Goal: Navigation & Orientation: Find specific page/section

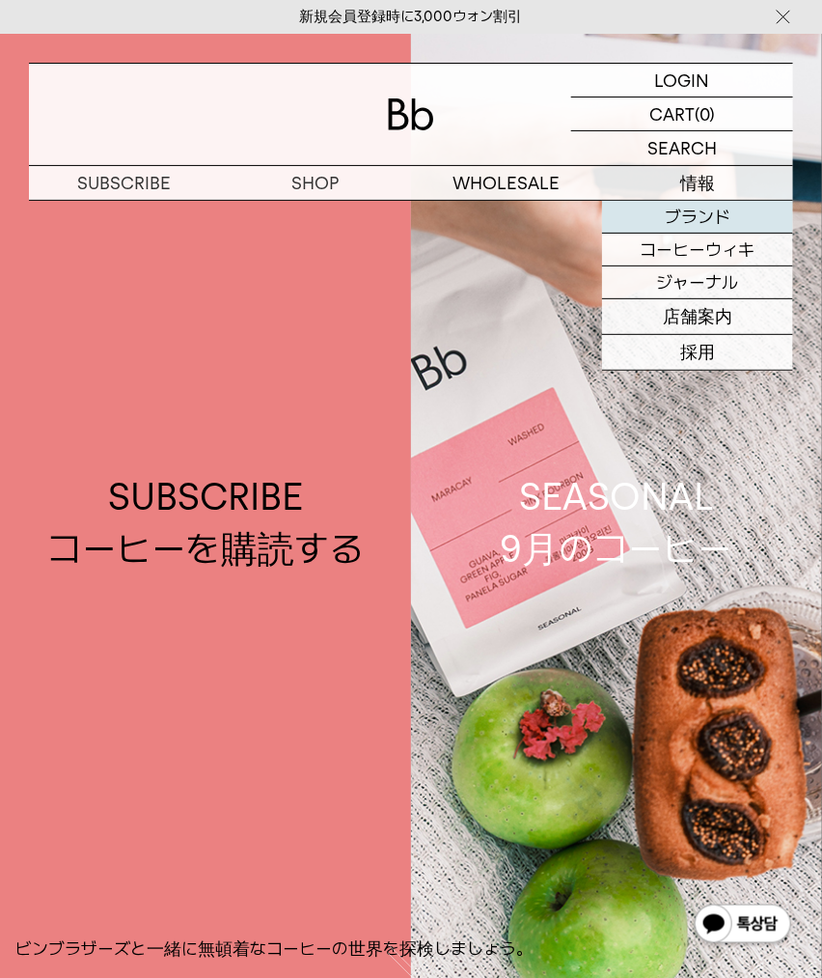
click at [698, 210] on font "ブランド" at bounding box center [698, 217] width 66 height 20
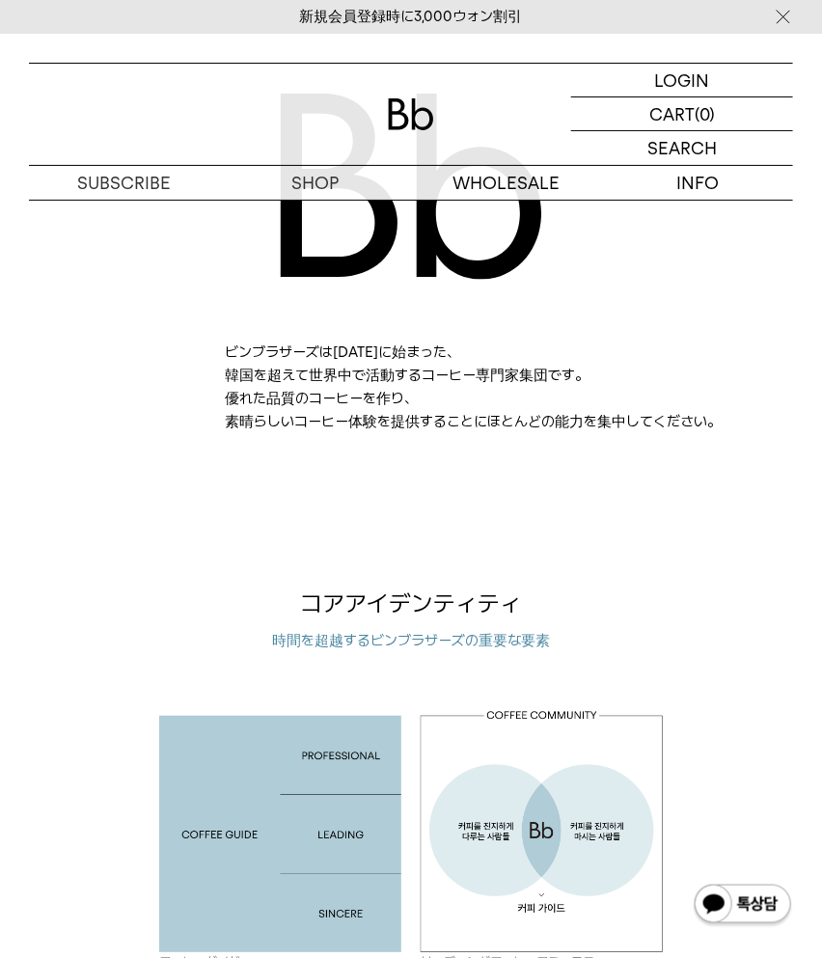
scroll to position [1105, 0]
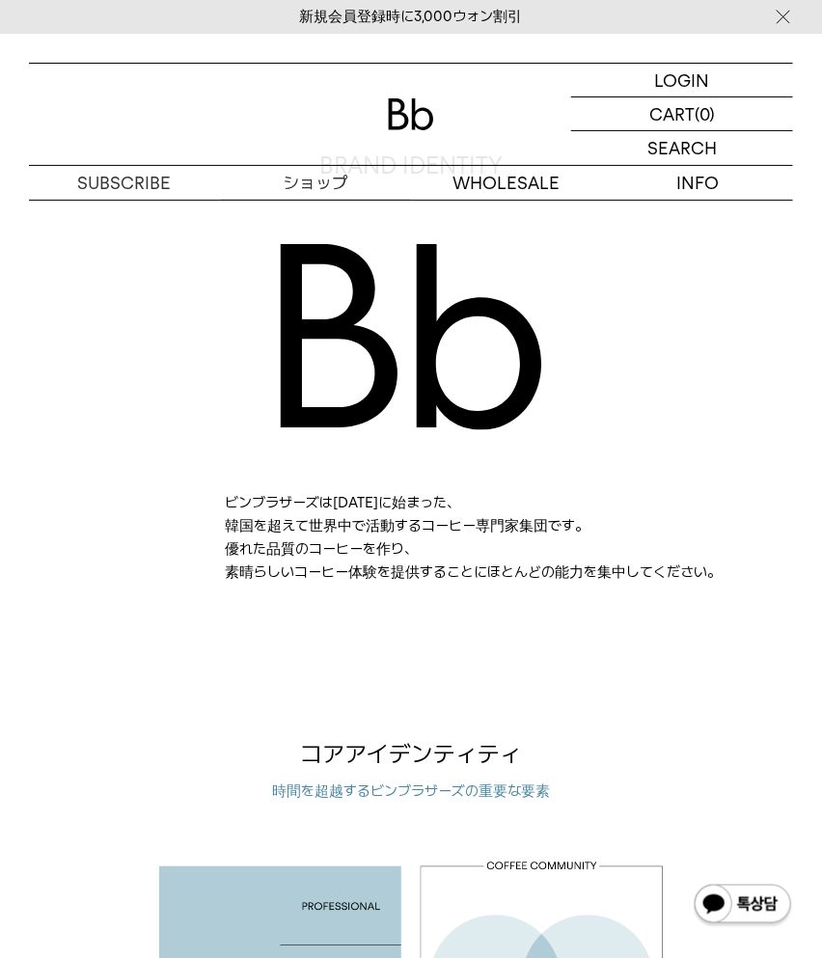
click at [305, 184] on font "ショップ" at bounding box center [316, 183] width 66 height 20
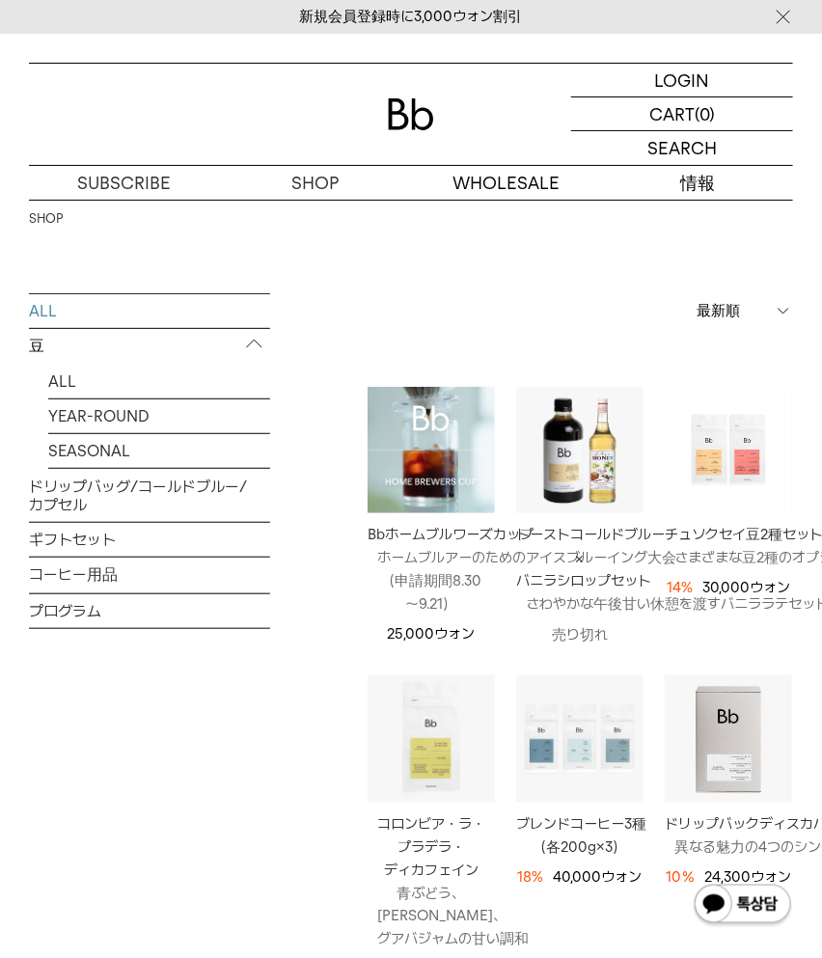
click at [704, 173] on font "情報" at bounding box center [697, 183] width 35 height 20
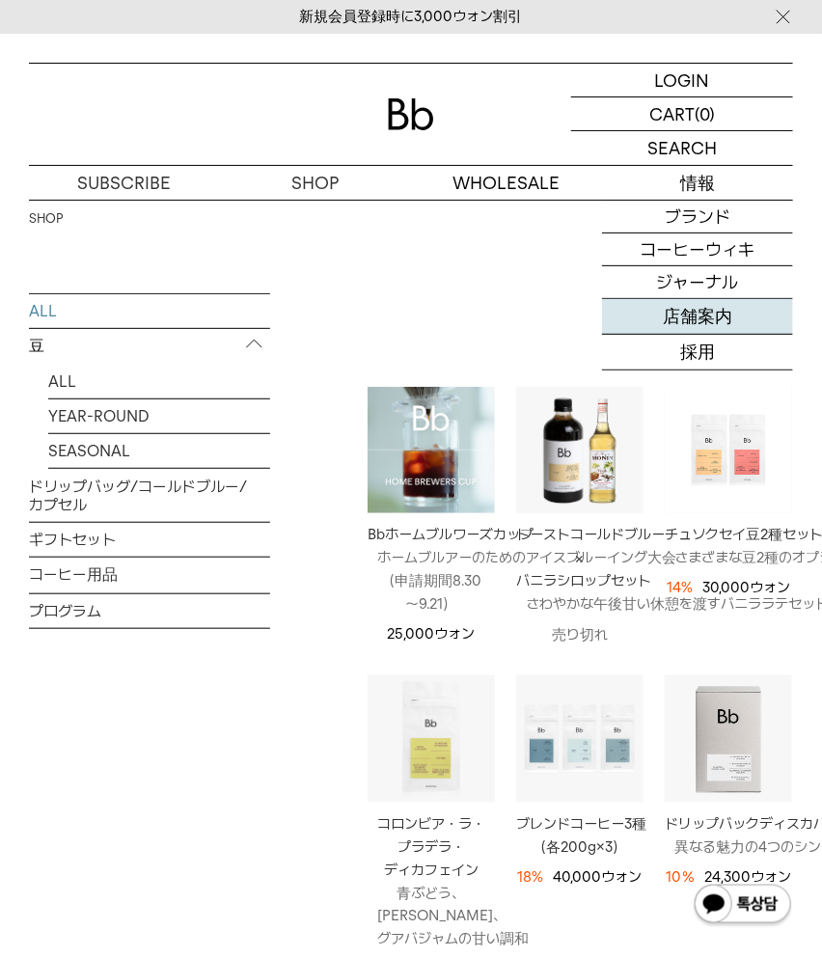
click at [706, 301] on link "店舗案内" at bounding box center [697, 317] width 191 height 36
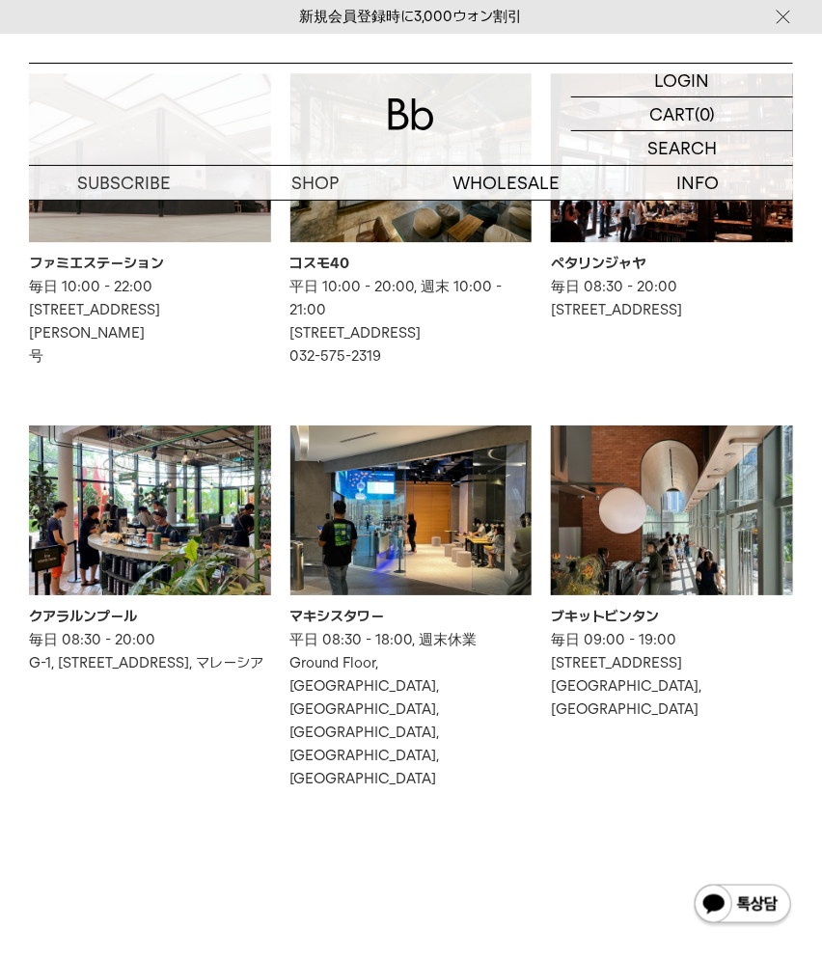
scroll to position [1398, 0]
